Goal: Task Accomplishment & Management: Use online tool/utility

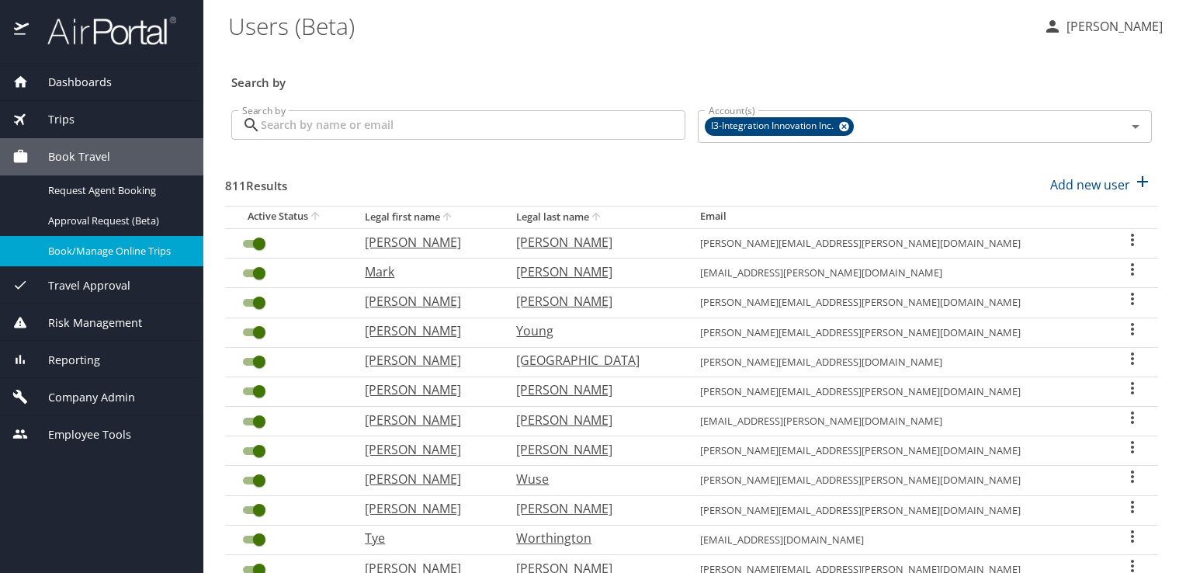
click at [90, 156] on span "Book Travel" at bounding box center [69, 156] width 81 height 17
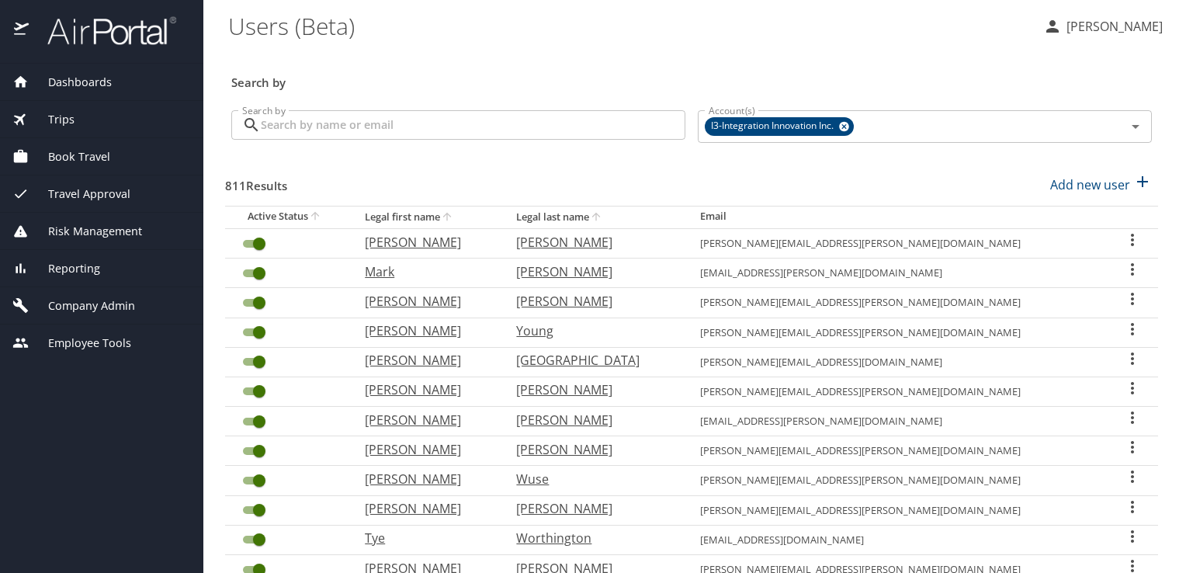
click at [92, 148] on span "Book Travel" at bounding box center [69, 156] width 81 height 17
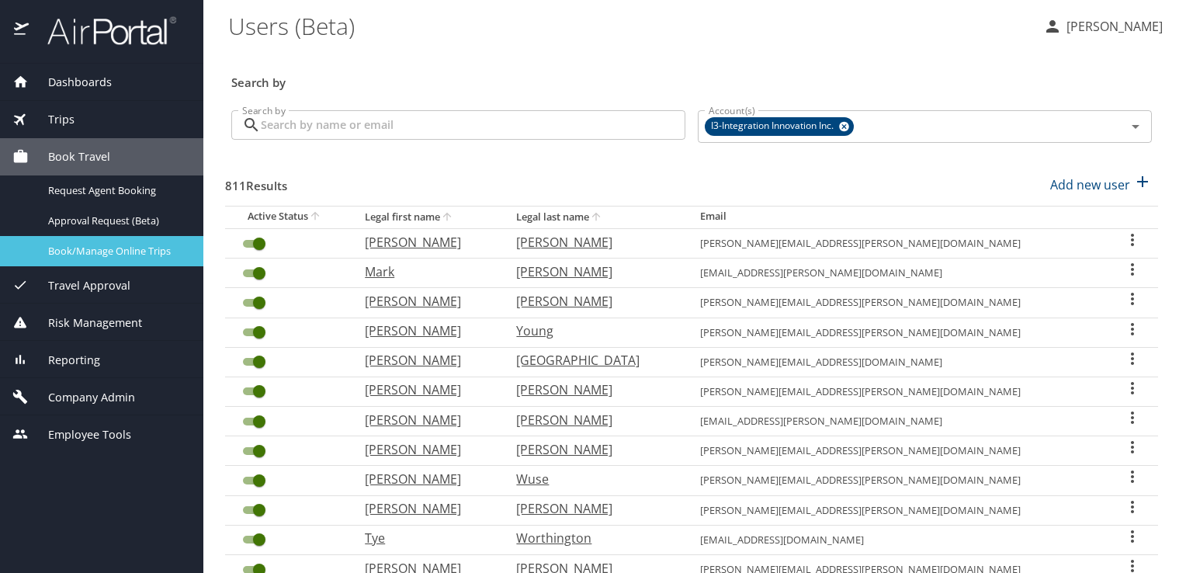
click at [112, 246] on span "Book/Manage Online Trips" at bounding box center [116, 251] width 137 height 15
